Goal: Information Seeking & Learning: Learn about a topic

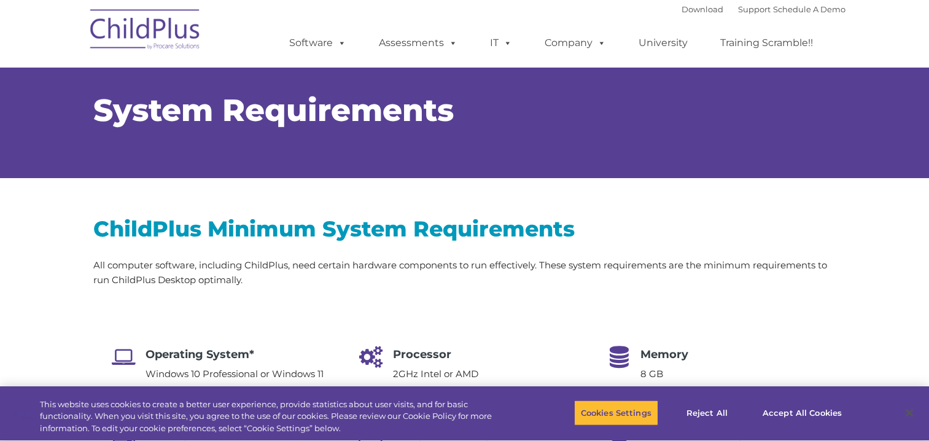
scroll to position [43, 0]
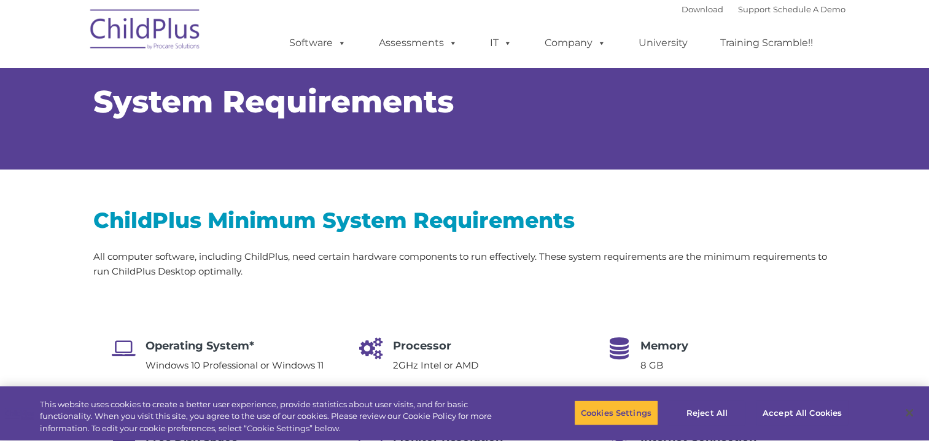
select select "MEDIUM"
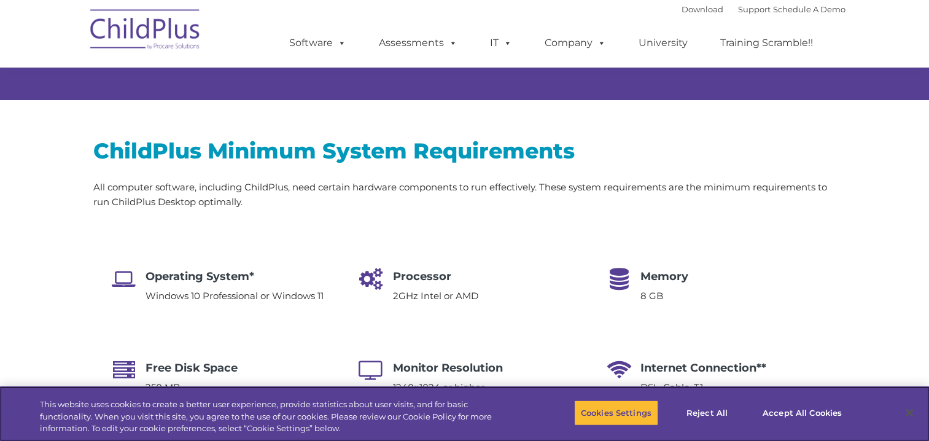
scroll to position [0, 0]
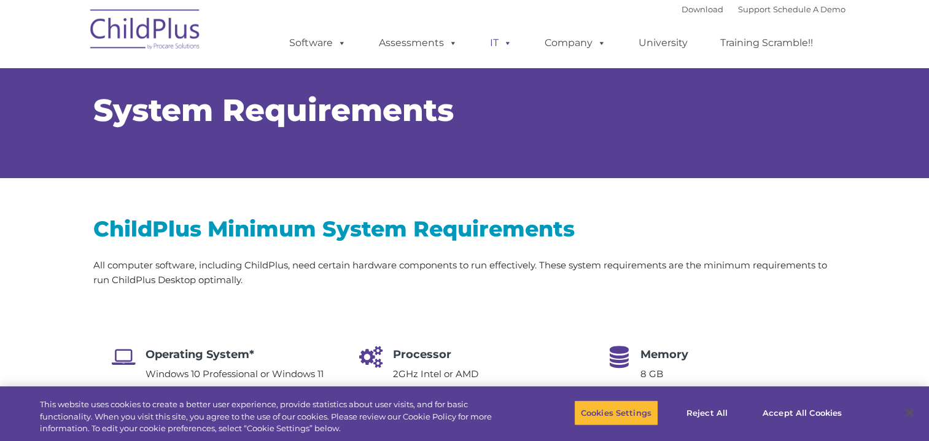
click at [508, 44] on span at bounding box center [505, 43] width 14 height 12
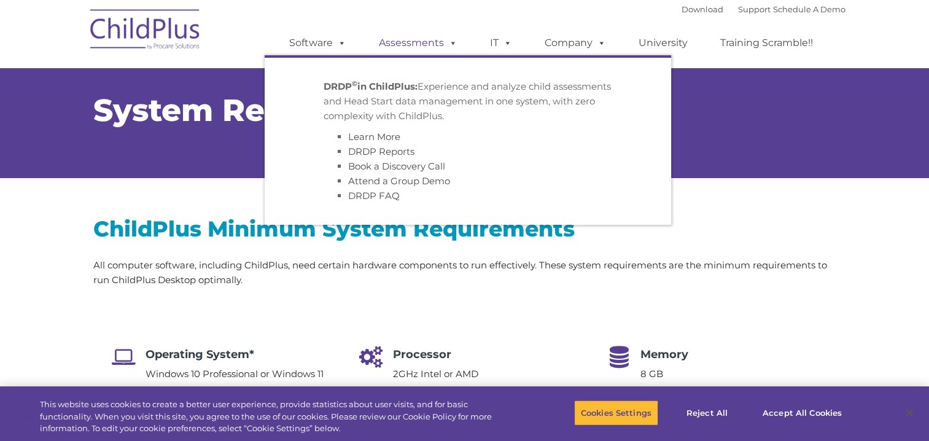
click at [448, 46] on span at bounding box center [451, 43] width 14 height 12
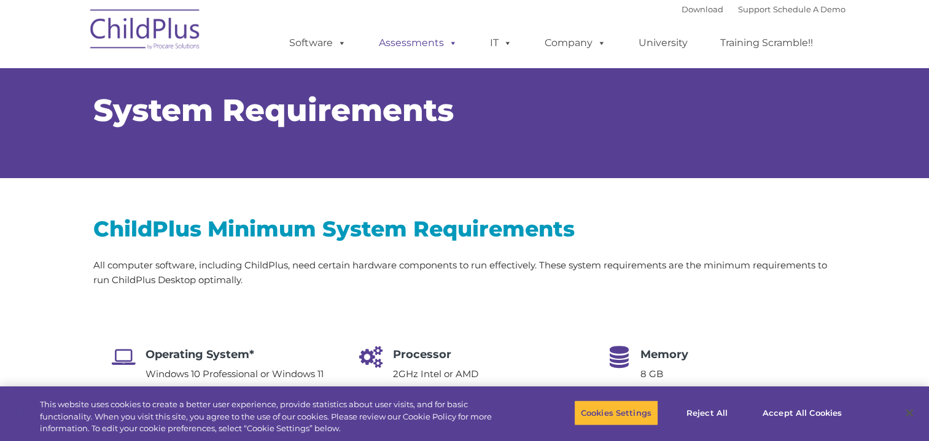
click at [448, 46] on span at bounding box center [451, 43] width 14 height 12
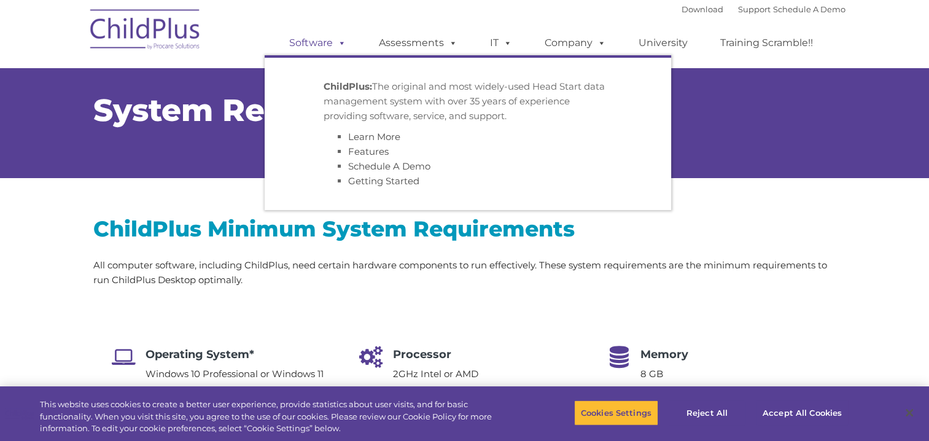
click at [343, 45] on span at bounding box center [340, 43] width 14 height 12
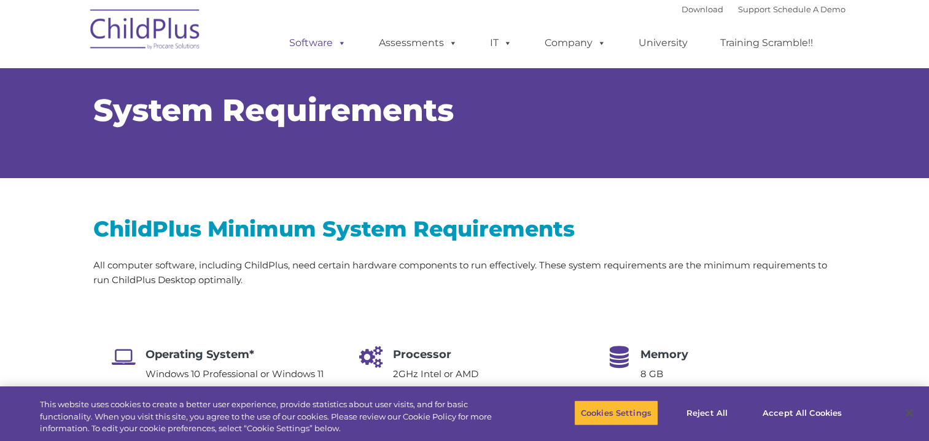
click at [343, 45] on span at bounding box center [340, 43] width 14 height 12
click at [676, 44] on link "University" at bounding box center [663, 43] width 74 height 25
